Goal: Task Accomplishment & Management: Complete application form

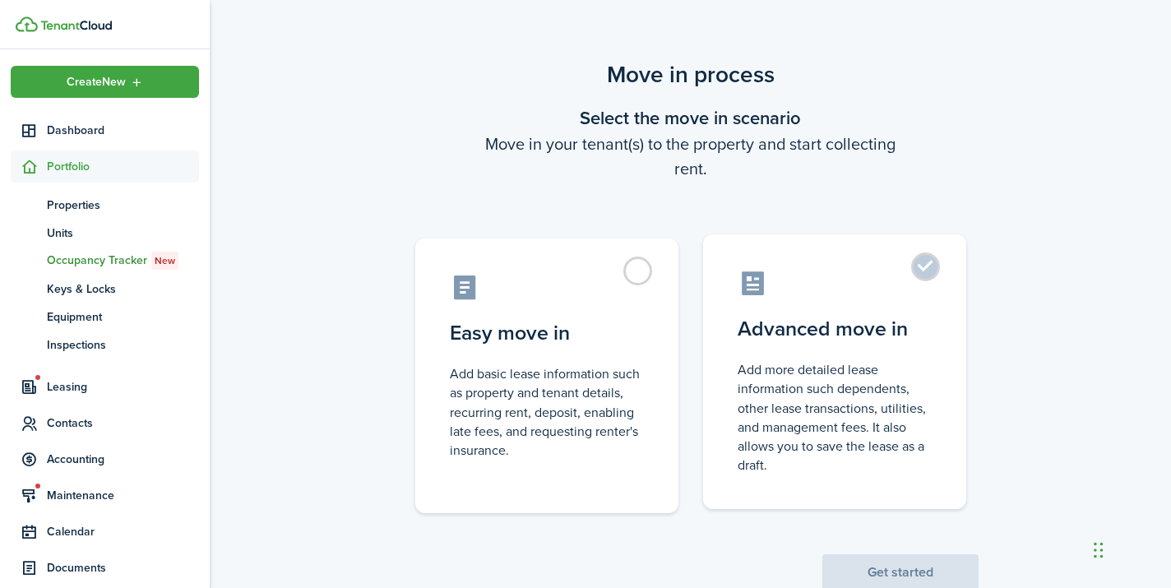
click at [928, 275] on label "Advanced move in Add more detailed lease information such dependents, other lea…" at bounding box center [834, 371] width 263 height 275
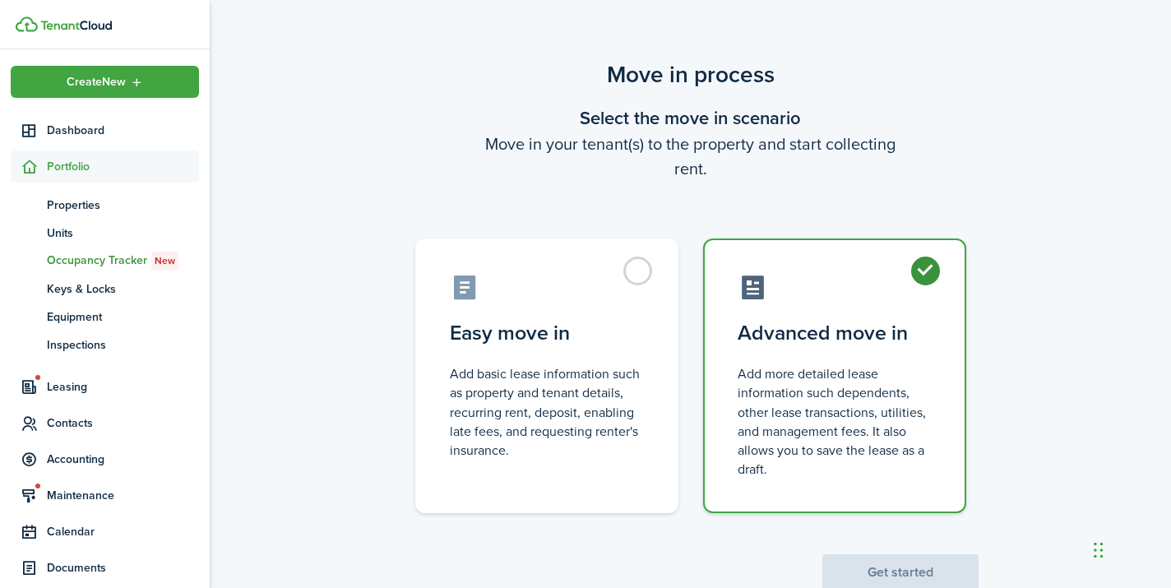
radio input "true"
click at [872, 556] on button "Get started" at bounding box center [900, 572] width 156 height 36
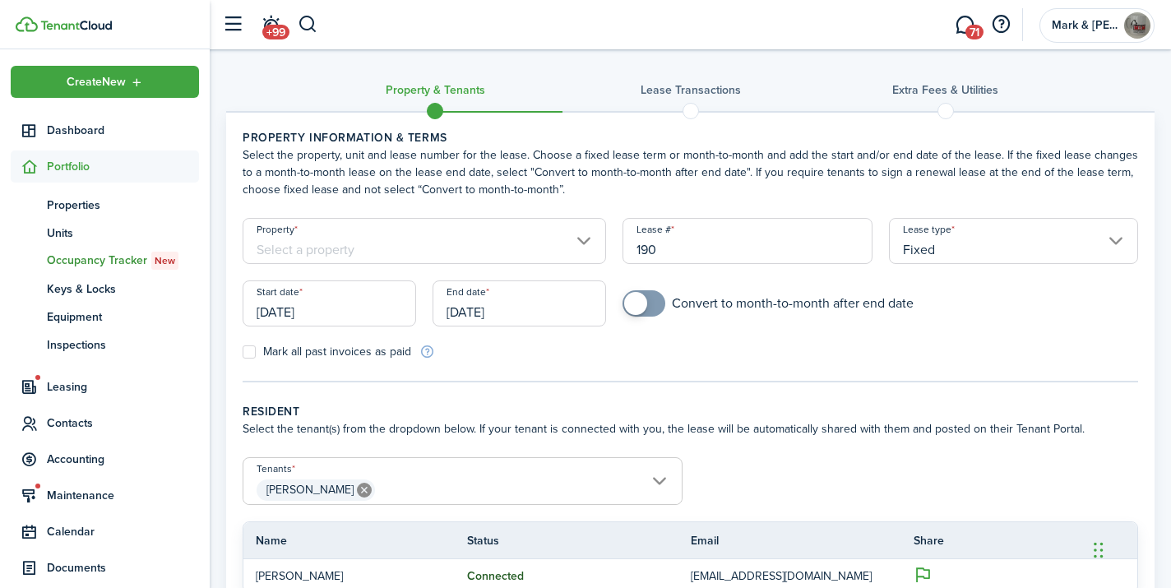
click at [515, 243] on input "Property" at bounding box center [424, 241] width 363 height 46
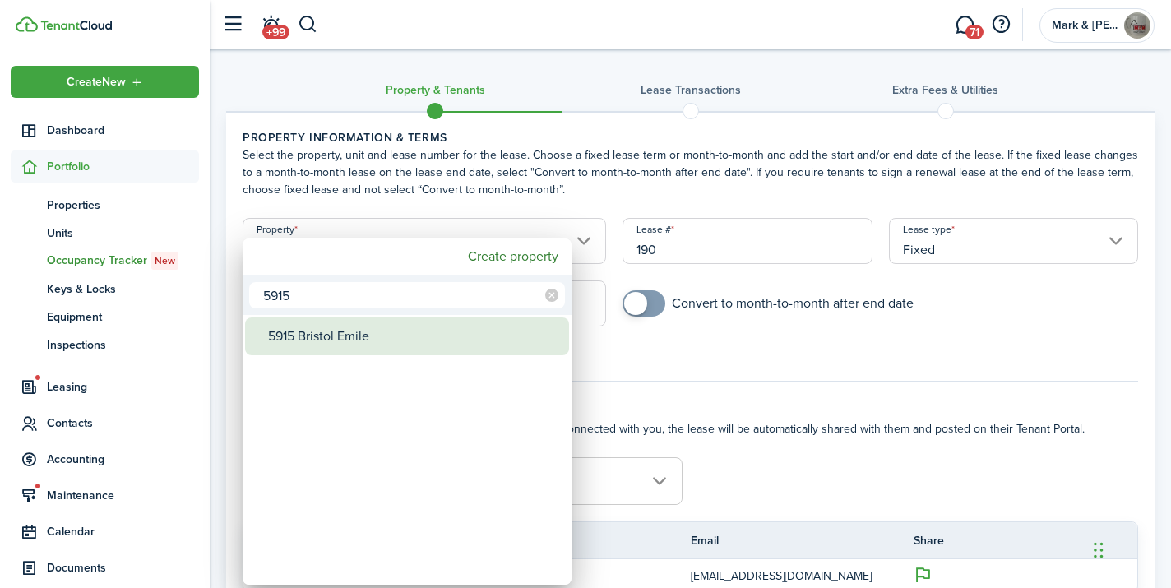
type input "5915"
click at [442, 335] on div "5915 Bristol Emile" at bounding box center [413, 336] width 291 height 38
type input "5915 Bristol Emile"
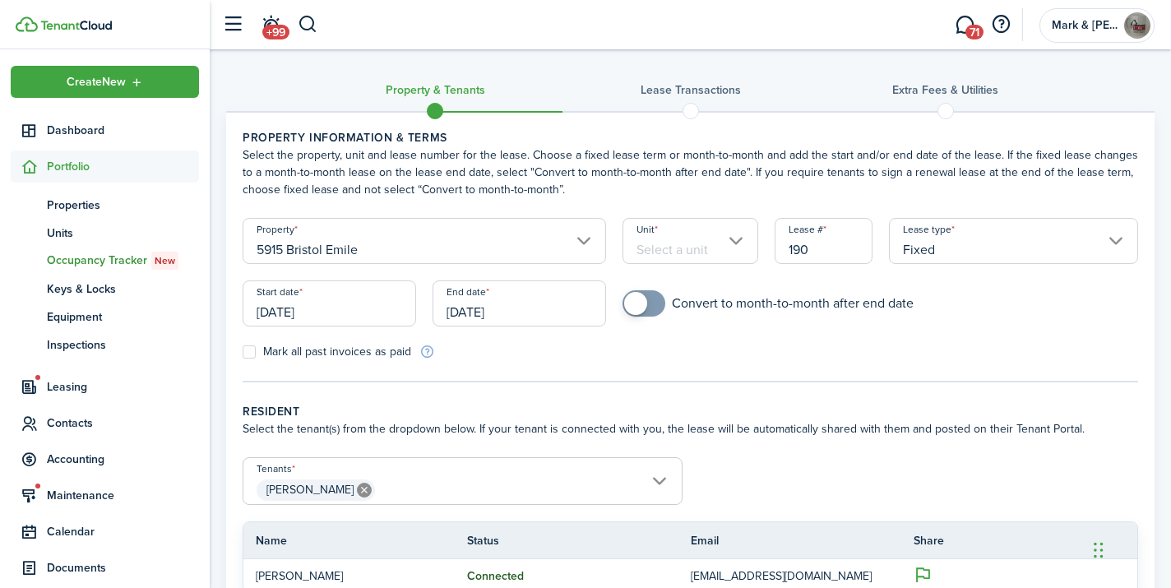
click at [691, 249] on input "Unit" at bounding box center [690, 241] width 136 height 46
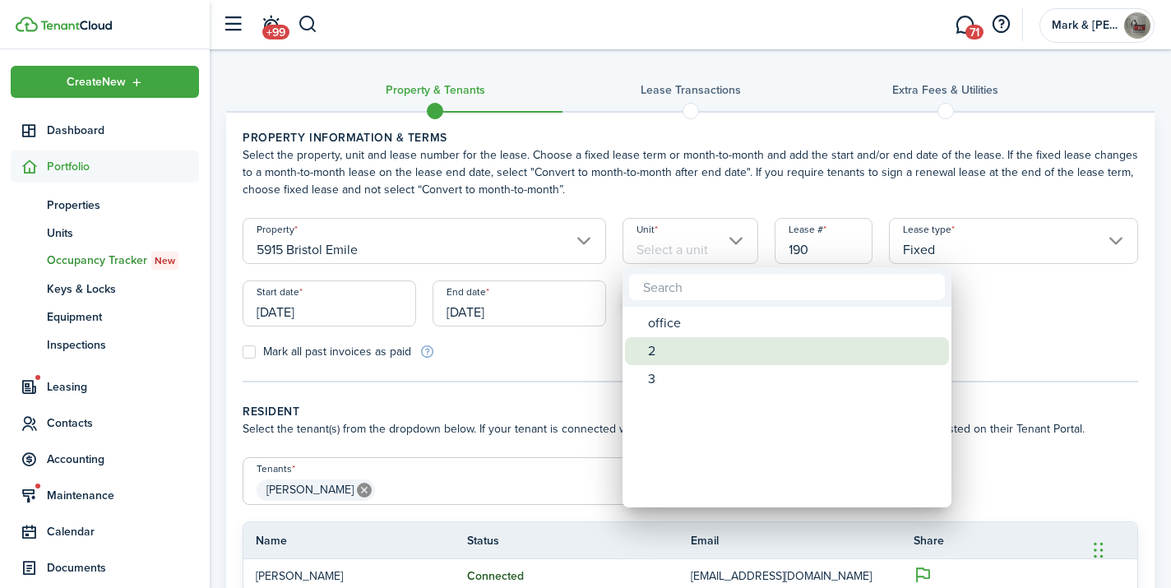
click at [684, 347] on div "2" at bounding box center [793, 351] width 291 height 28
type input "2"
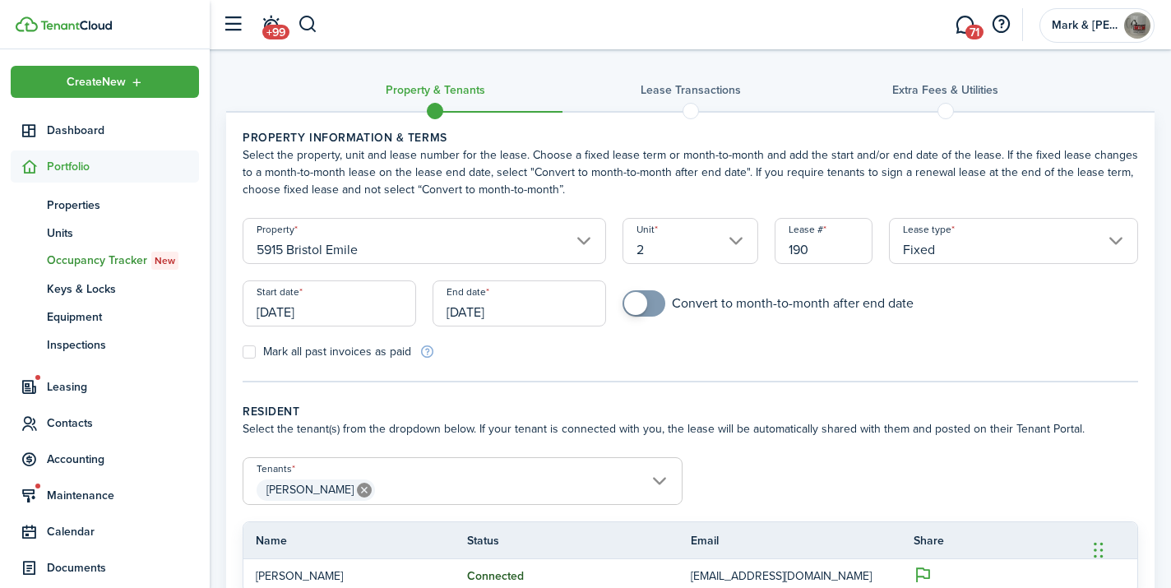
checkbox input "true"
click at [641, 304] on span at bounding box center [635, 303] width 23 height 23
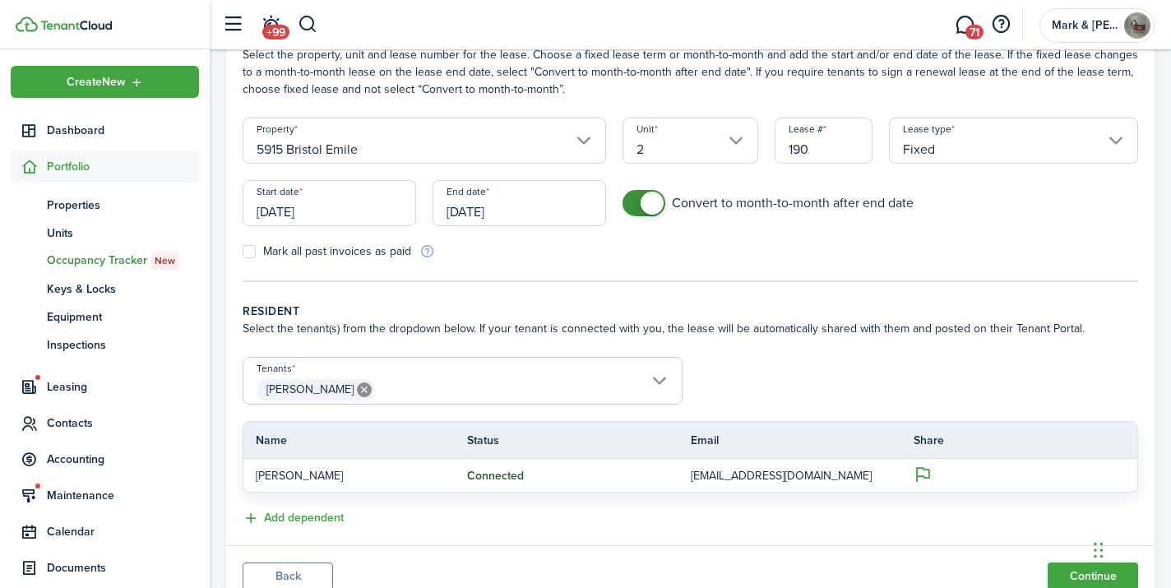
scroll to position [117, 0]
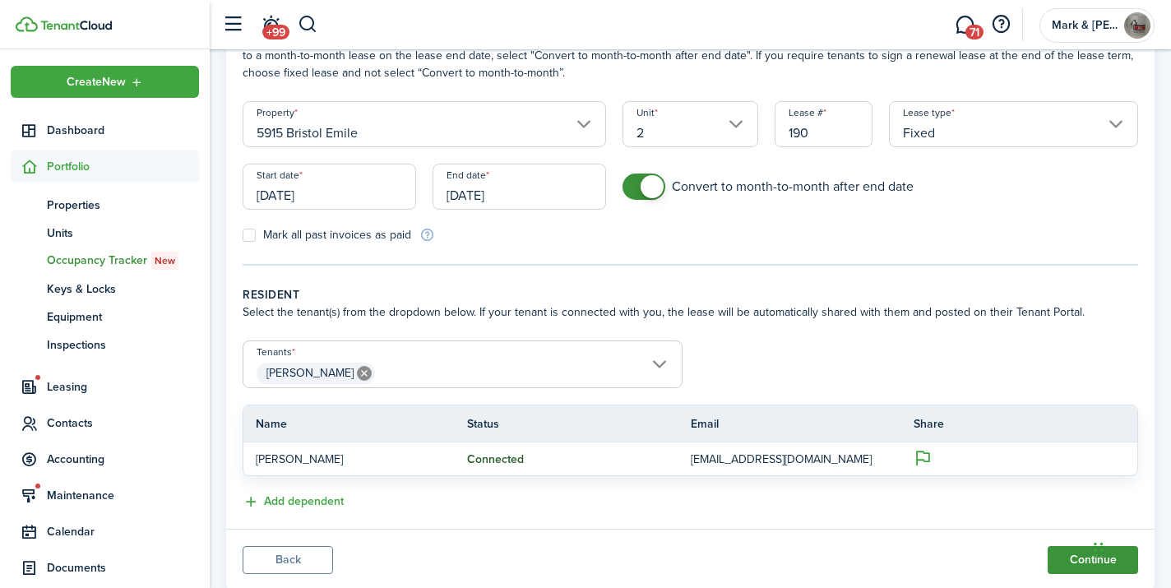
click at [1074, 553] on button "Continue" at bounding box center [1093, 560] width 90 height 28
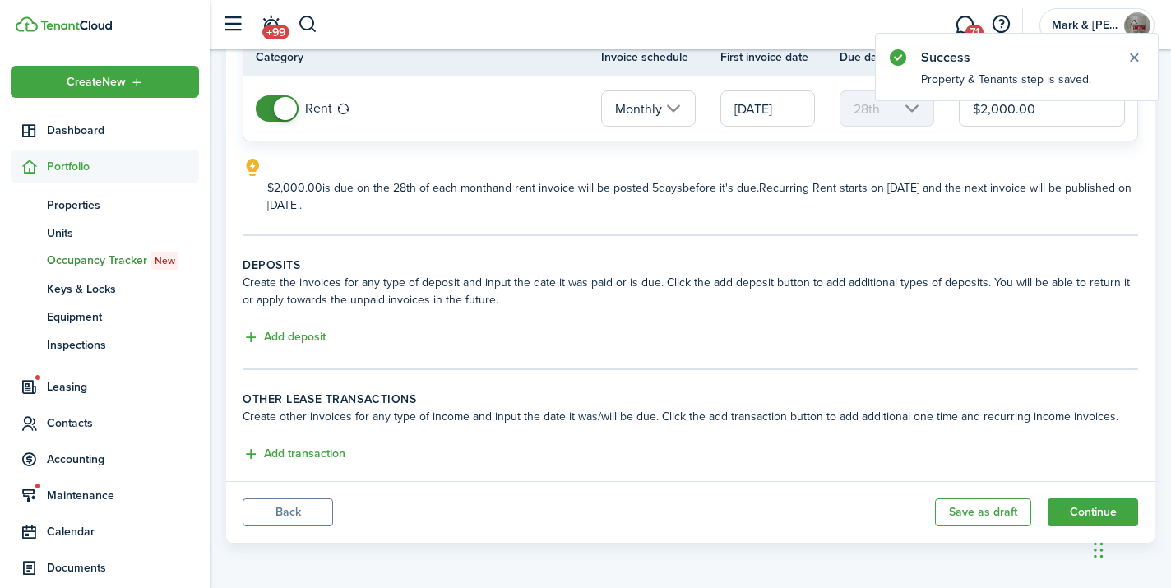
scroll to position [163, 0]
click at [300, 340] on button "Add deposit" at bounding box center [284, 337] width 83 height 19
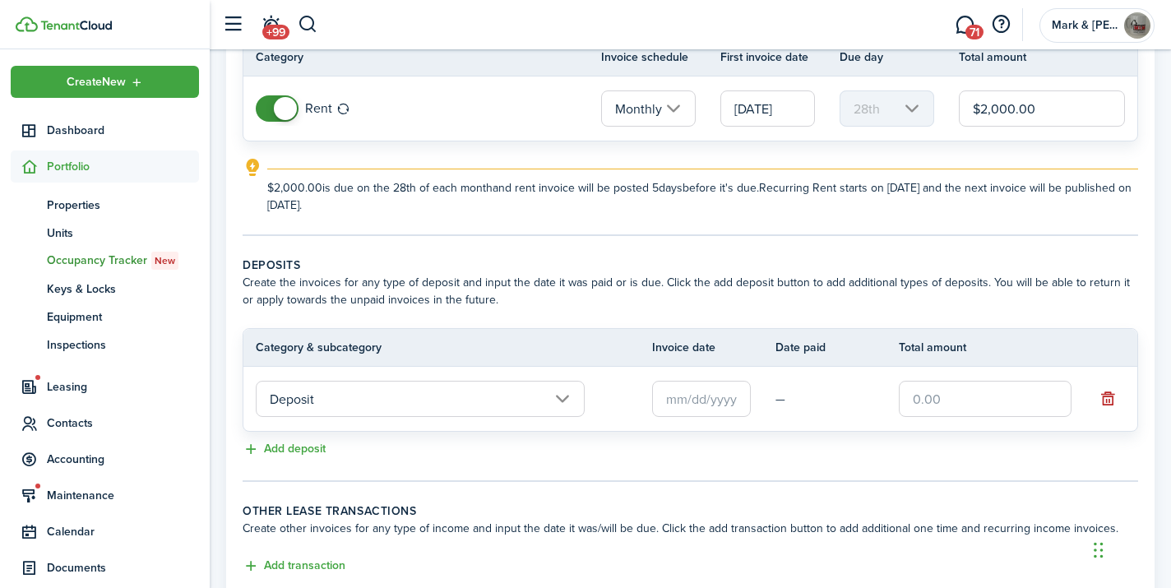
click at [664, 402] on input "text" at bounding box center [701, 399] width 99 height 36
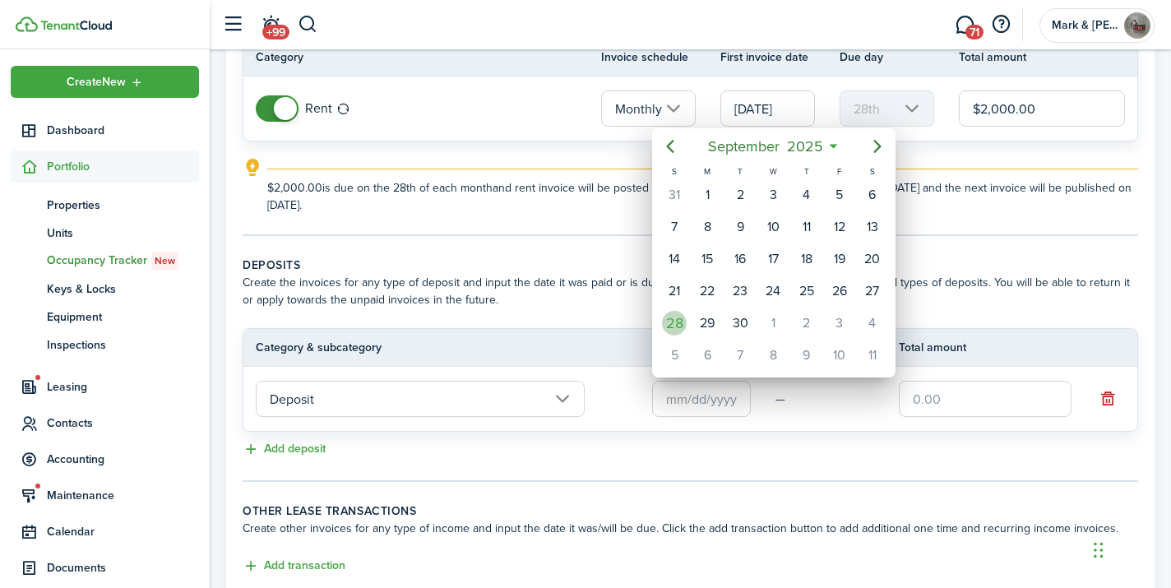
click at [682, 330] on div "28" at bounding box center [674, 323] width 25 height 25
type input "[DATE]"
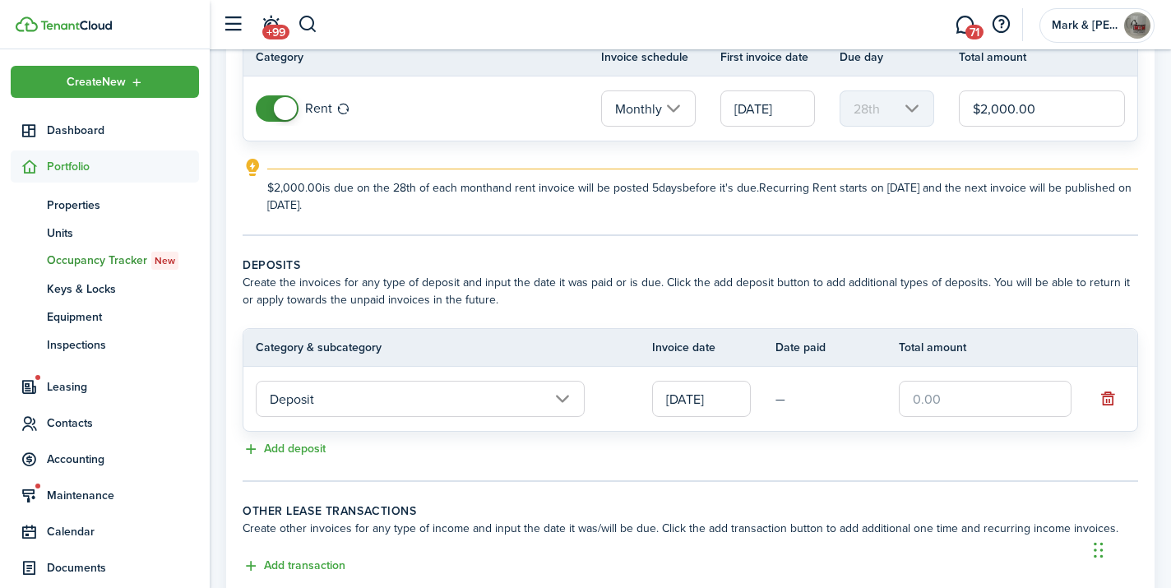
click at [992, 405] on input "text" at bounding box center [985, 399] width 173 height 36
type input "$2,000.00"
click at [857, 508] on wizard-step-header-title "Other lease transactions" at bounding box center [690, 510] width 895 height 17
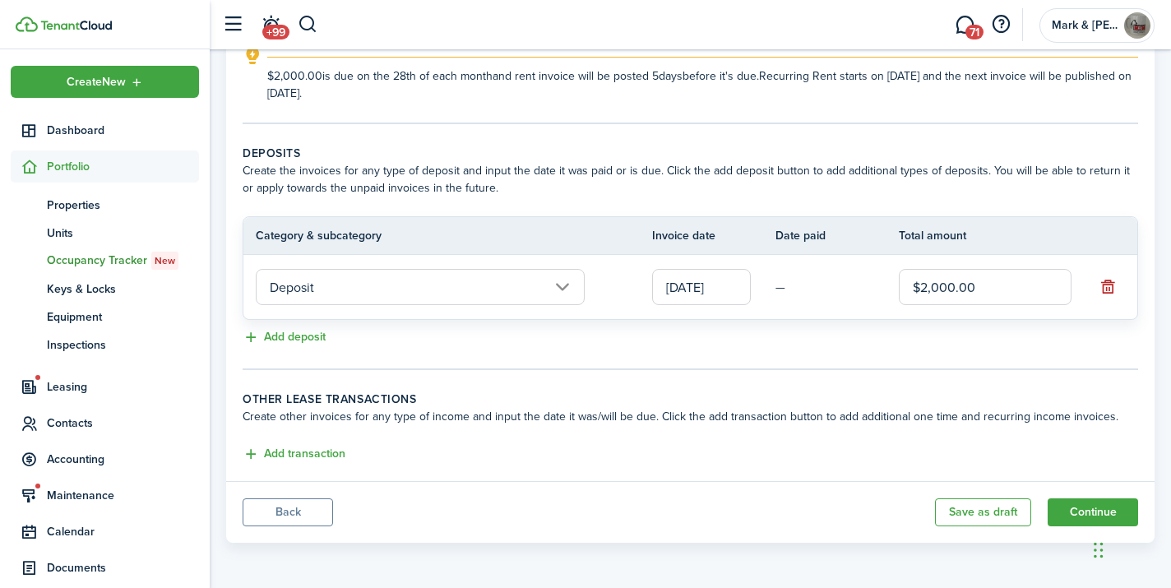
scroll to position [275, 0]
click at [1099, 502] on button "Continue" at bounding box center [1093, 512] width 90 height 28
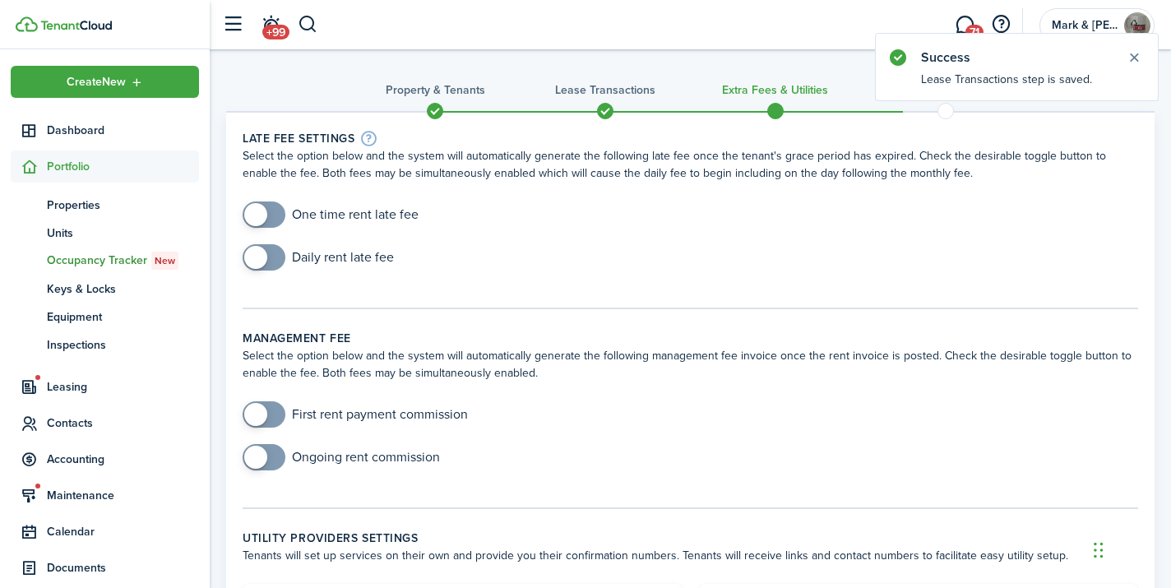
checkbox input "true"
click at [271, 215] on span at bounding box center [264, 214] width 16 height 26
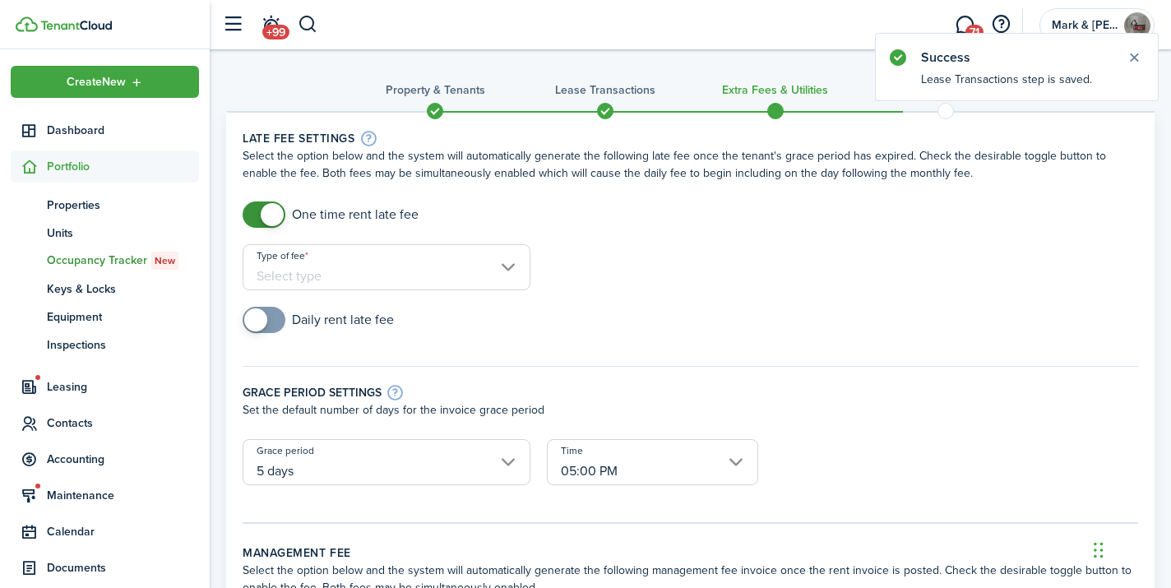
click at [314, 264] on input "Type of fee" at bounding box center [387, 267] width 288 height 46
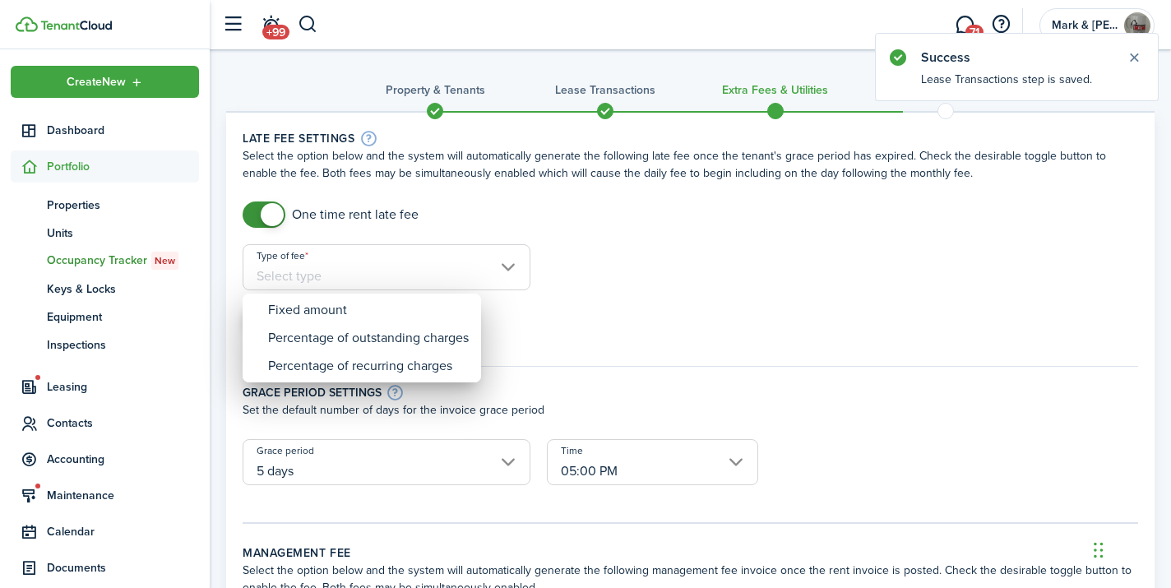
click at [323, 295] on mbsc-scrollview-base "Fixed amount Percentage of outstanding charges Percentage of recurring charges" at bounding box center [362, 338] width 238 height 86
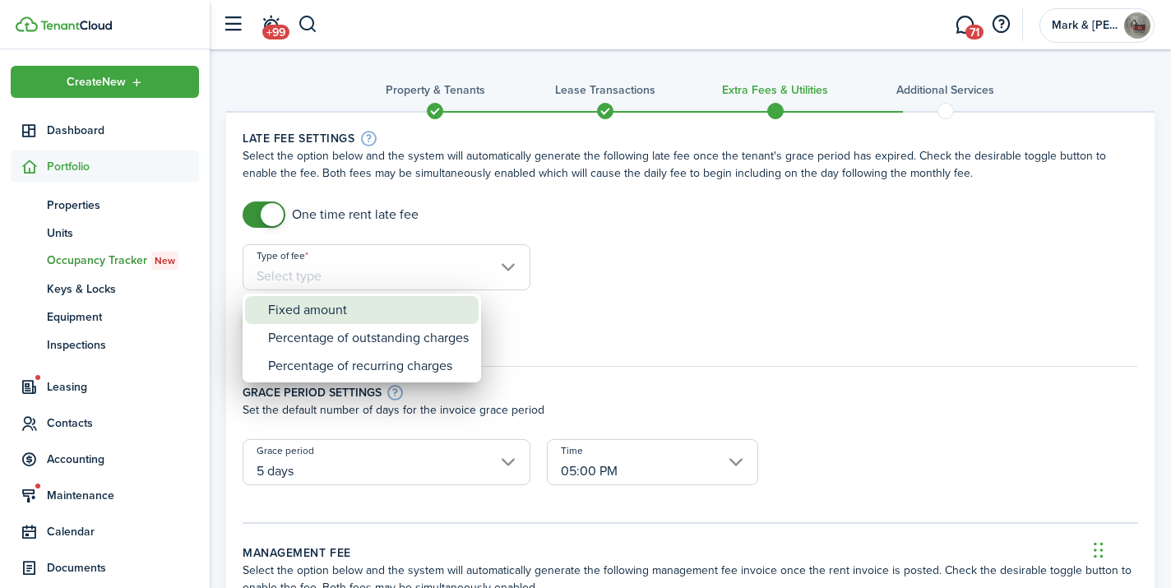
click at [323, 303] on div "Fixed amount" at bounding box center [368, 310] width 201 height 28
type input "Fixed amount"
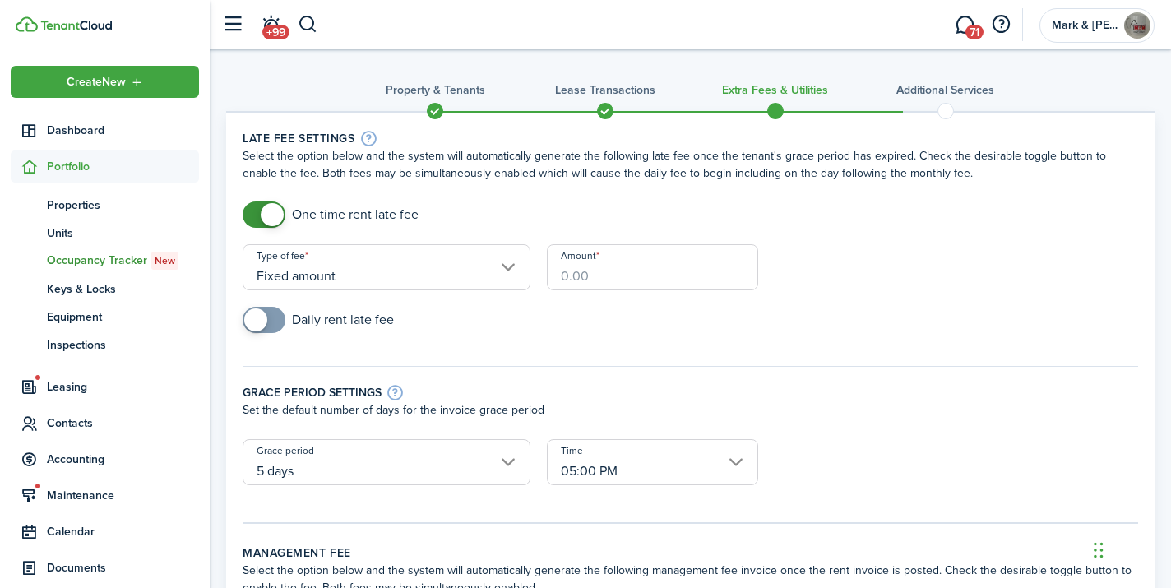
click at [578, 267] on input "Amount" at bounding box center [652, 267] width 211 height 46
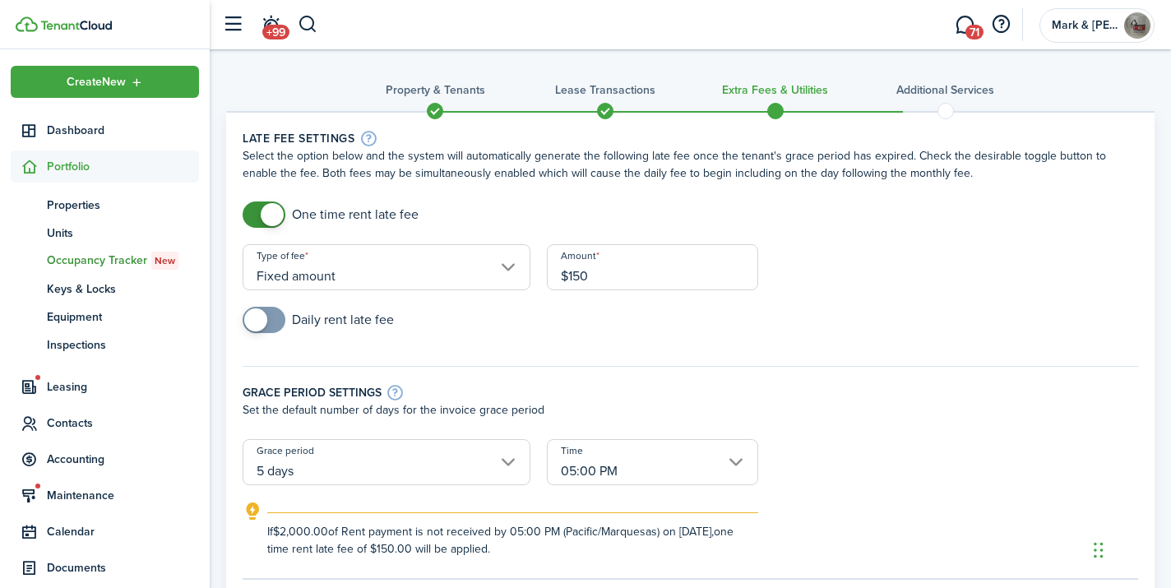
type input "$150.00"
click at [575, 317] on div "Daily rent late fee" at bounding box center [690, 328] width 912 height 43
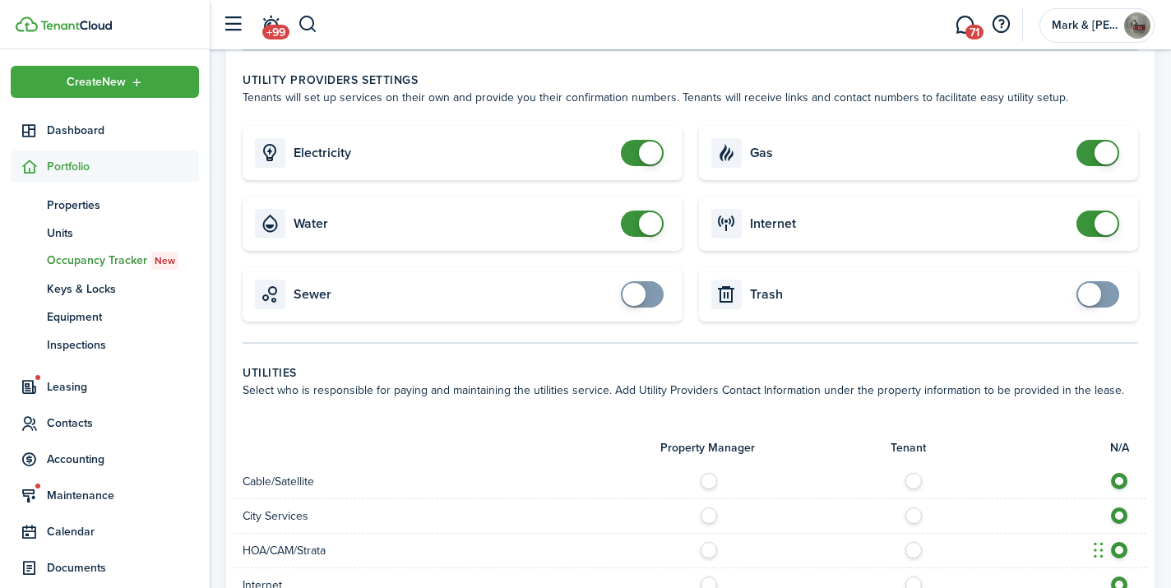
scroll to position [732, 0]
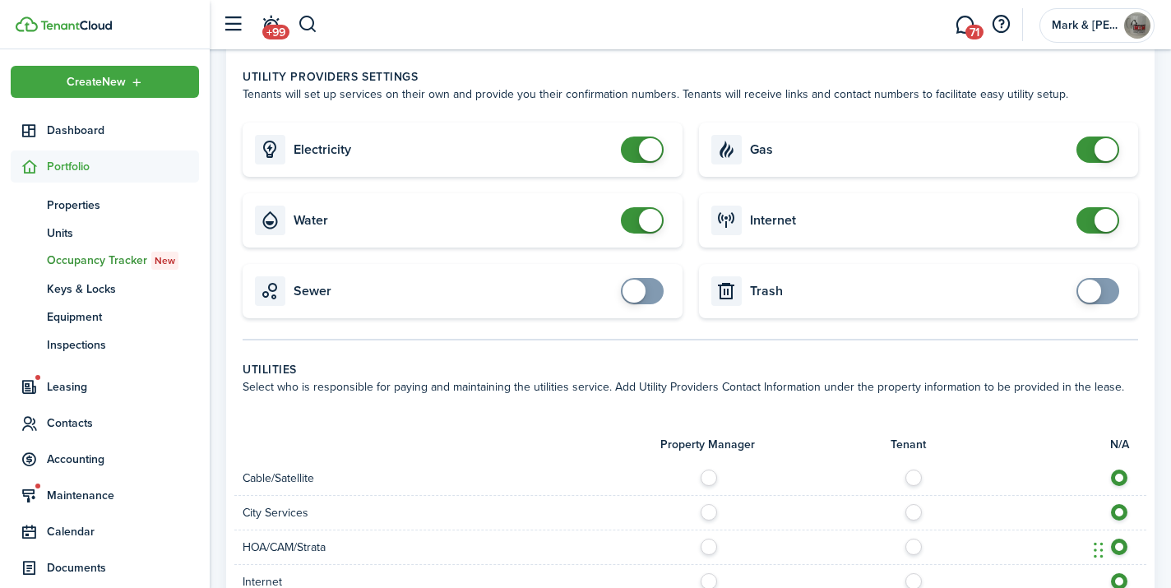
checkbox input "false"
click at [645, 219] on span at bounding box center [650, 220] width 23 height 23
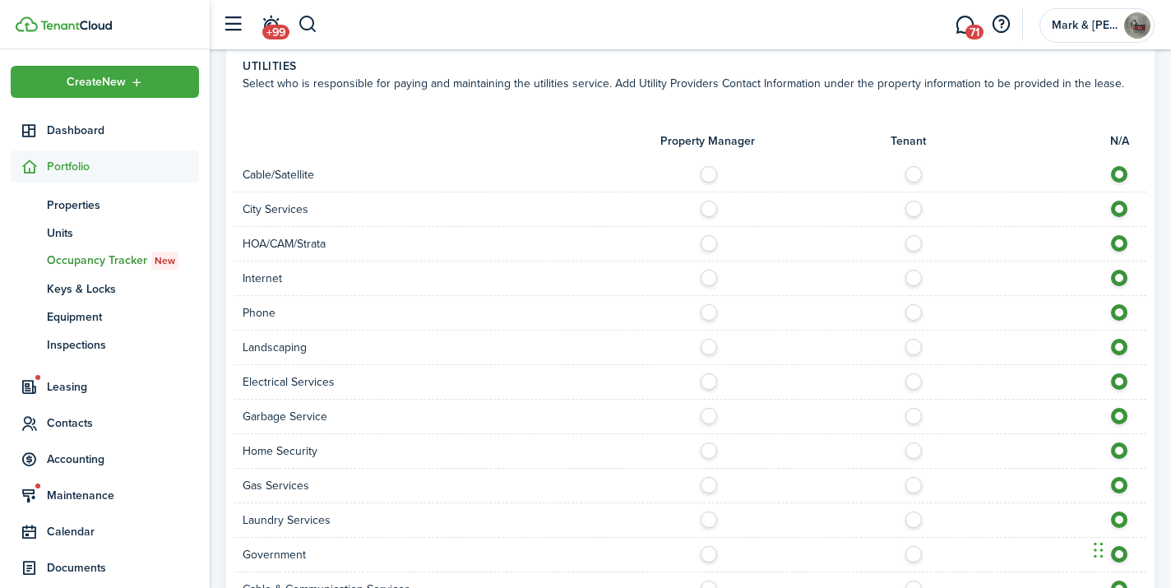
scroll to position [1114, 0]
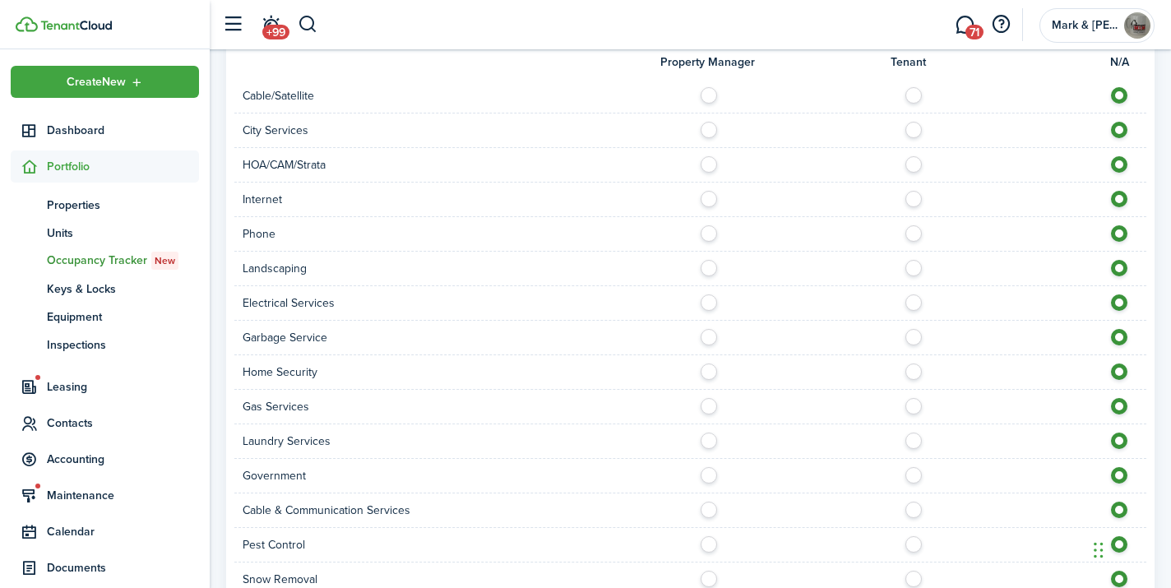
click at [916, 95] on label at bounding box center [918, 91] width 29 height 8
radio input "true"
click at [911, 406] on label at bounding box center [918, 402] width 29 height 8
radio input "true"
click at [912, 544] on label at bounding box center [918, 540] width 29 height 8
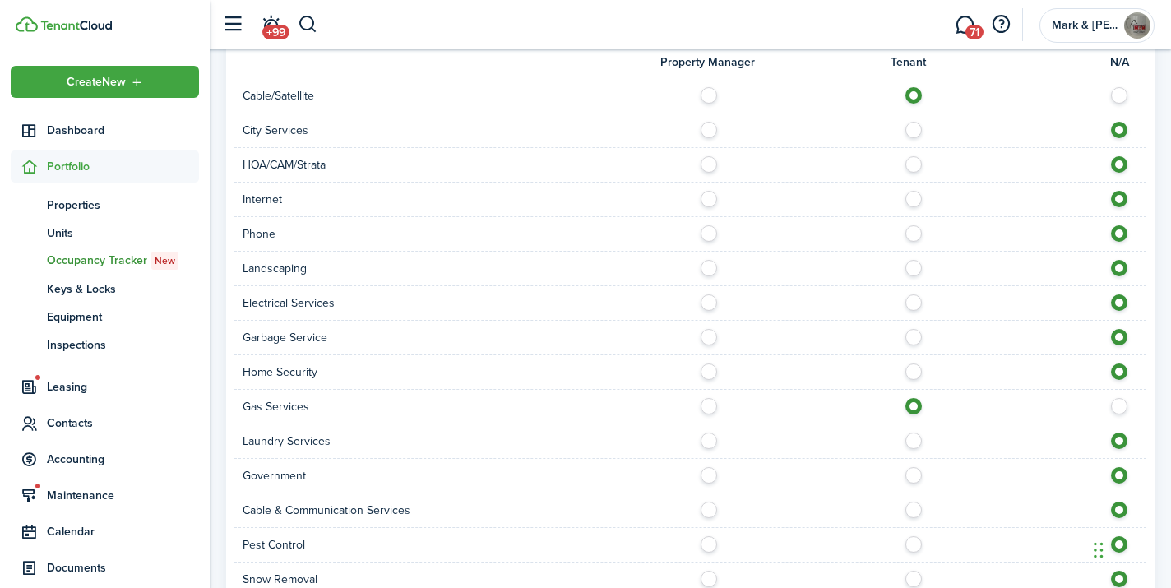
radio input "true"
click at [915, 508] on label at bounding box center [918, 506] width 29 height 8
radio input "true"
click at [915, 441] on label at bounding box center [918, 437] width 29 height 8
radio input "true"
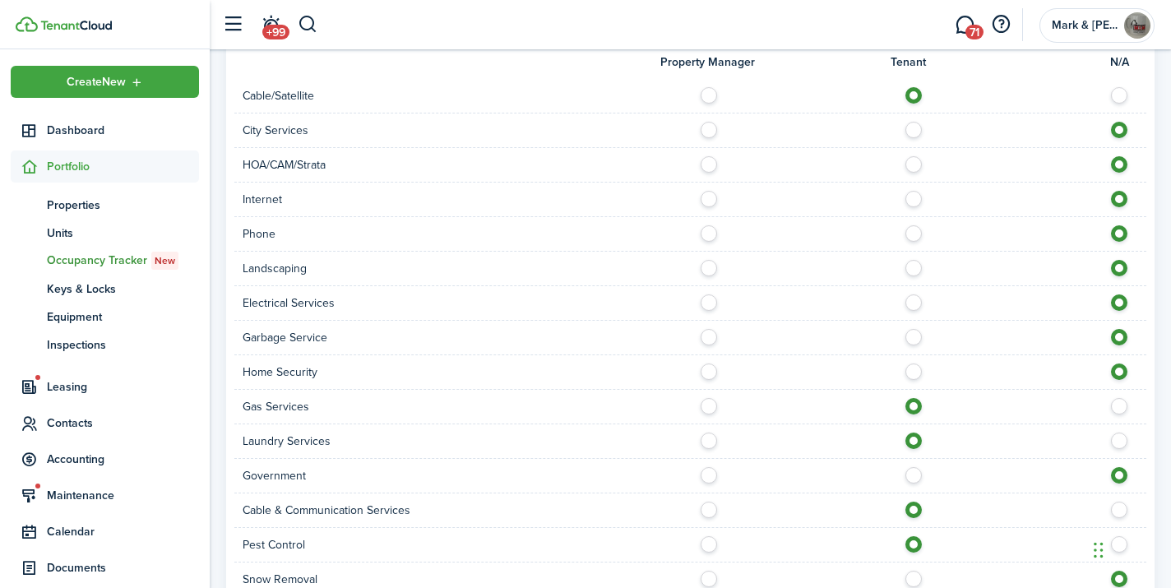
click at [912, 298] on label at bounding box center [918, 298] width 29 height 8
radio input "true"
click at [918, 268] on label at bounding box center [918, 264] width 29 height 8
radio input "true"
click at [917, 234] on label at bounding box center [918, 229] width 29 height 8
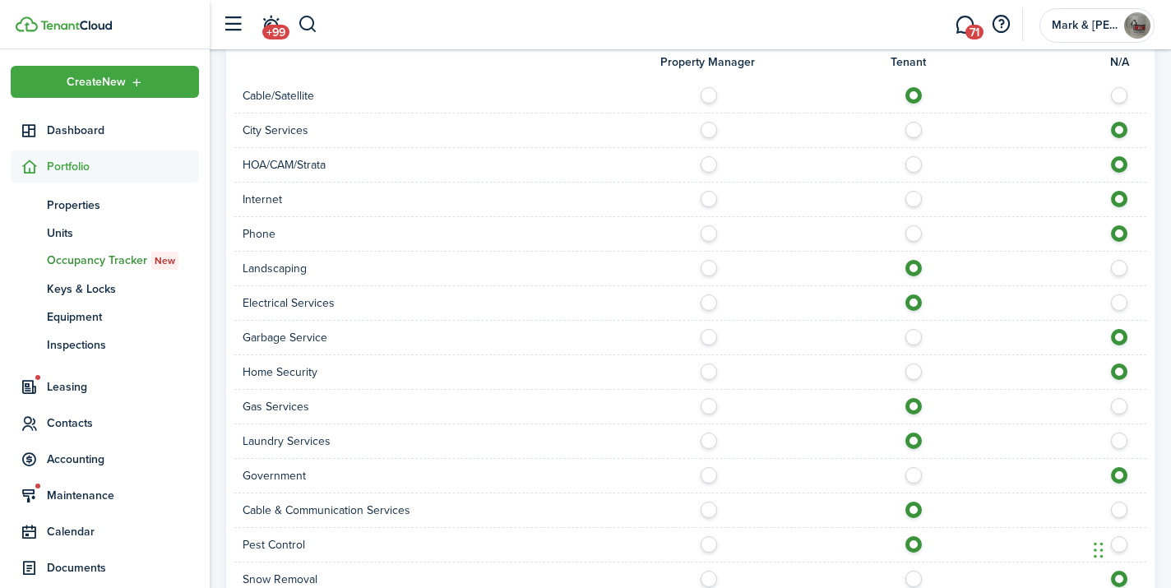
radio input "true"
click at [913, 199] on label at bounding box center [918, 195] width 29 height 8
radio input "true"
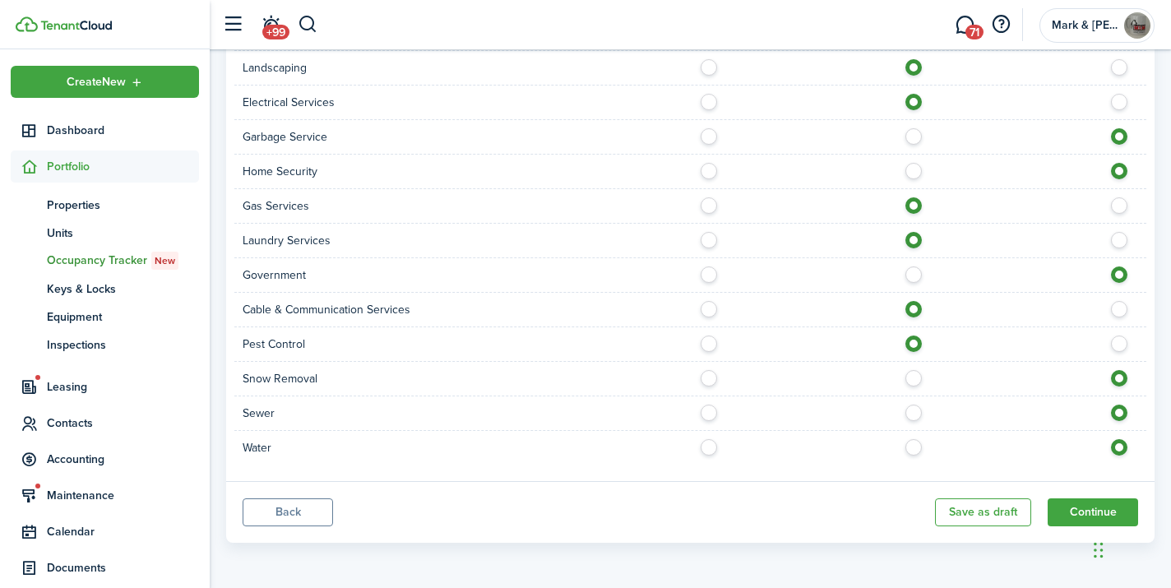
scroll to position [1315, 0]
click at [912, 386] on div at bounding box center [919, 378] width 456 height 17
click at [912, 378] on label at bounding box center [918, 374] width 29 height 8
radio input "true"
click at [1066, 516] on button "Continue" at bounding box center [1093, 512] width 90 height 28
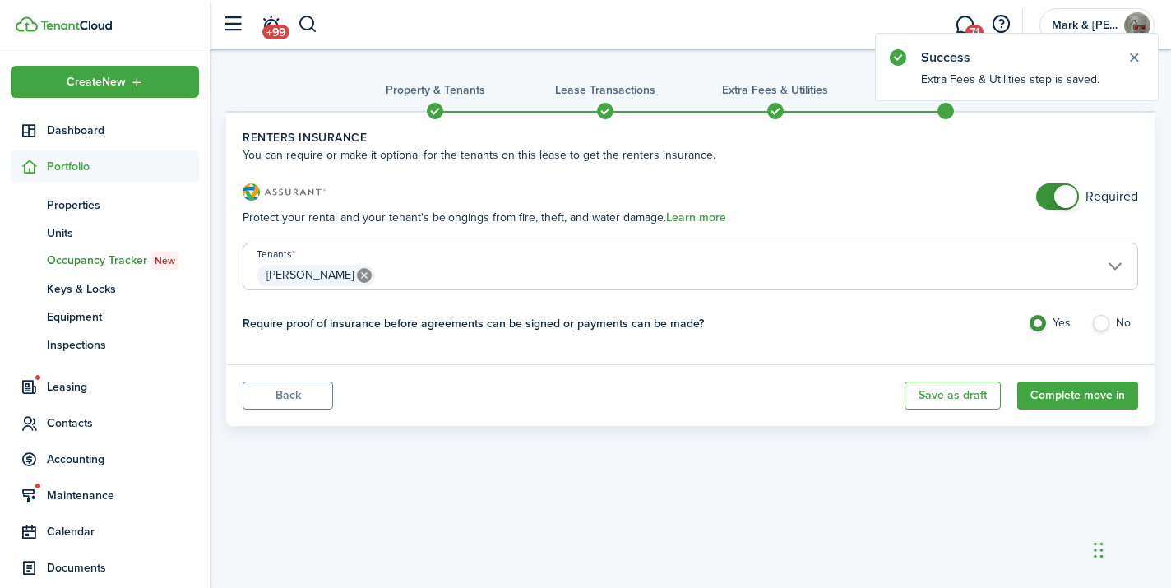
checkbox input "false"
click at [1071, 191] on span at bounding box center [1065, 196] width 23 height 23
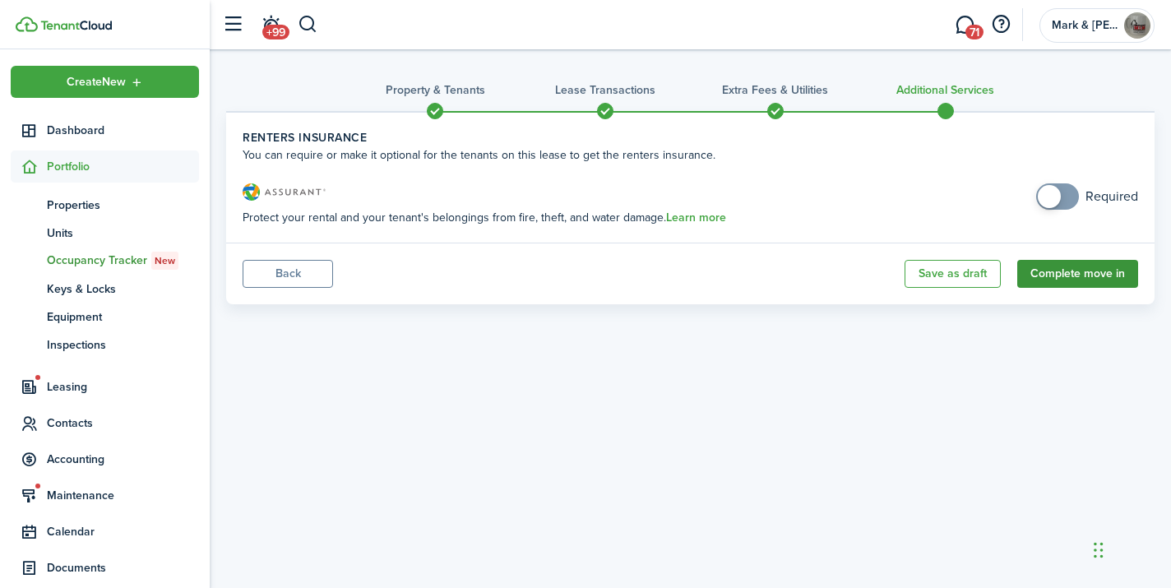
click at [1062, 270] on button "Complete move in" at bounding box center [1077, 274] width 121 height 28
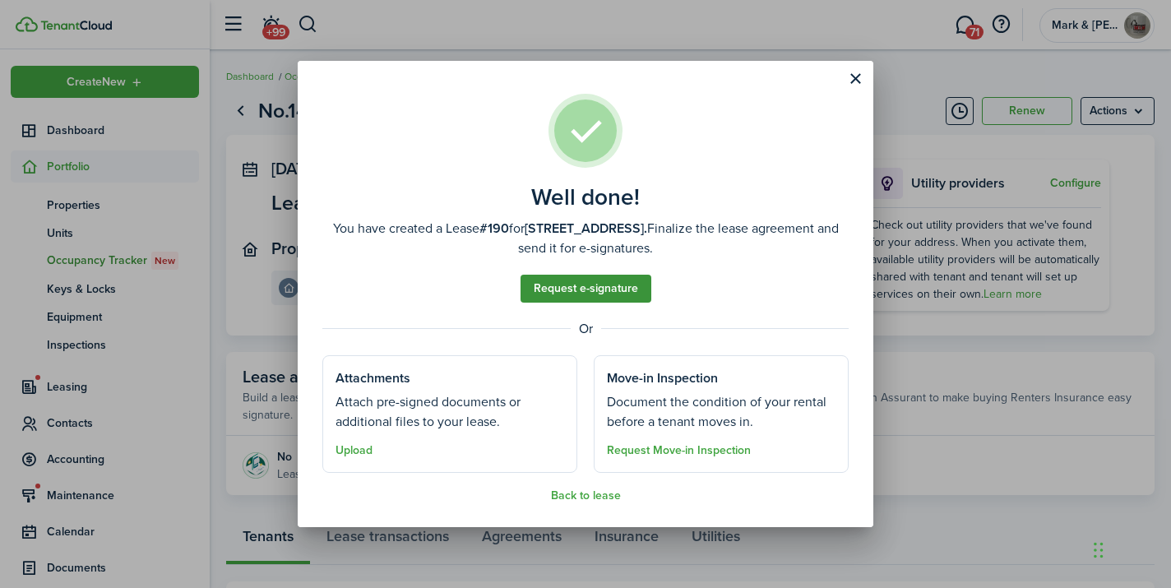
click at [604, 289] on link "Request e-signature" at bounding box center [585, 289] width 131 height 28
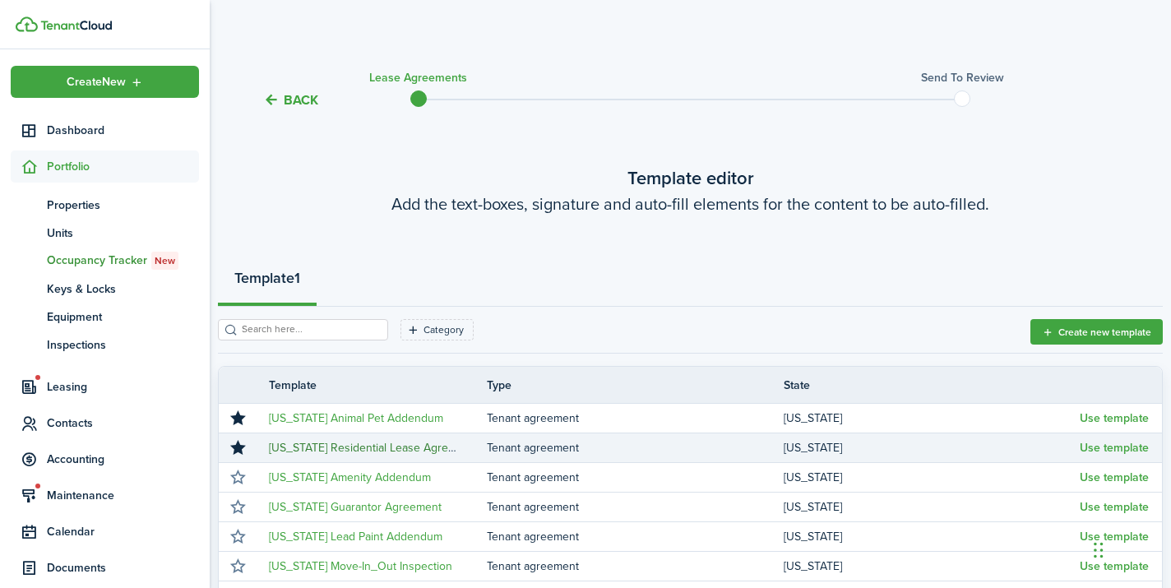
click at [409, 443] on link "[US_STATE] Residential Lease Agreement" at bounding box center [374, 447] width 211 height 17
